Goal: Connect with others: Connect with others

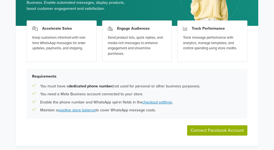
scroll to position [80, 0]
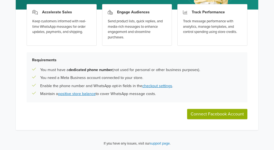
click at [229, 114] on button "Connect Facebook Account" at bounding box center [217, 114] width 60 height 10
click at [216, 119] on div "Accelerate Sales Keep customers informed with real-time WhatsApp messages for o…" at bounding box center [137, 70] width 243 height 120
click at [208, 114] on button "Connect Facebook Account" at bounding box center [217, 114] width 60 height 10
click at [216, 113] on button "Connect Facebook Account" at bounding box center [217, 114] width 60 height 10
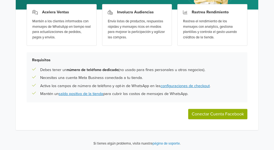
scroll to position [80, 0]
click at [172, 85] on link "configuraciones de checkout" at bounding box center [185, 85] width 49 height 5
click at [171, 85] on link "configuraciones de checkout" at bounding box center [185, 85] width 49 height 5
click at [84, 96] on p "Mantén un saldo positivo de la tienda para cubrir los costos de mensajes de Wha…" at bounding box center [114, 94] width 148 height 6
click at [220, 116] on button "Conectar Cuenta Facebook" at bounding box center [217, 114] width 59 height 10
